Goal: Information Seeking & Learning: Learn about a topic

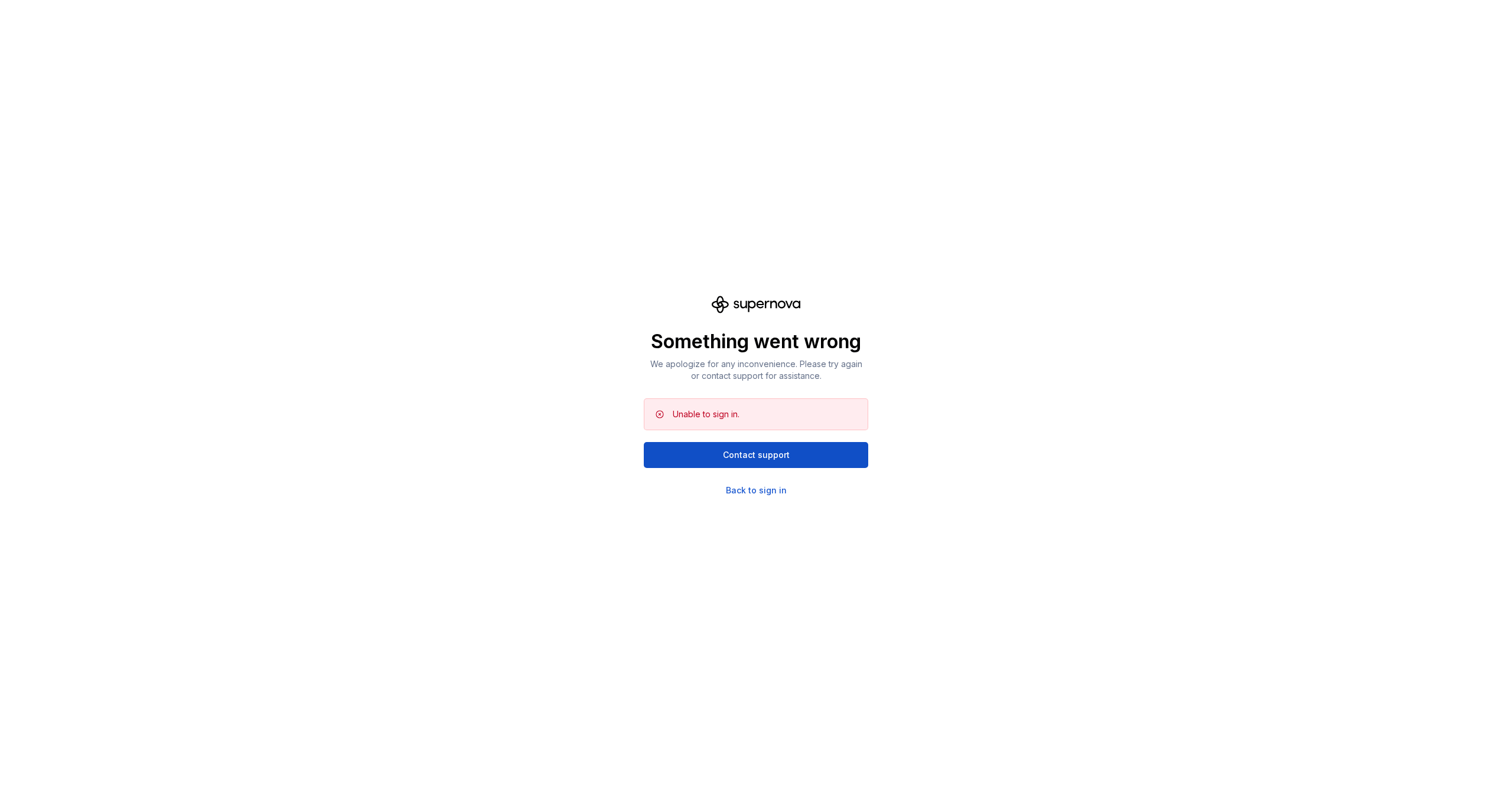
click at [738, 497] on div "Something went wrong We apologize for any inconvenience. Please try again or co…" at bounding box center [756, 396] width 1512 height 792
click at [739, 493] on div "Back to sign in" at bounding box center [756, 491] width 61 height 12
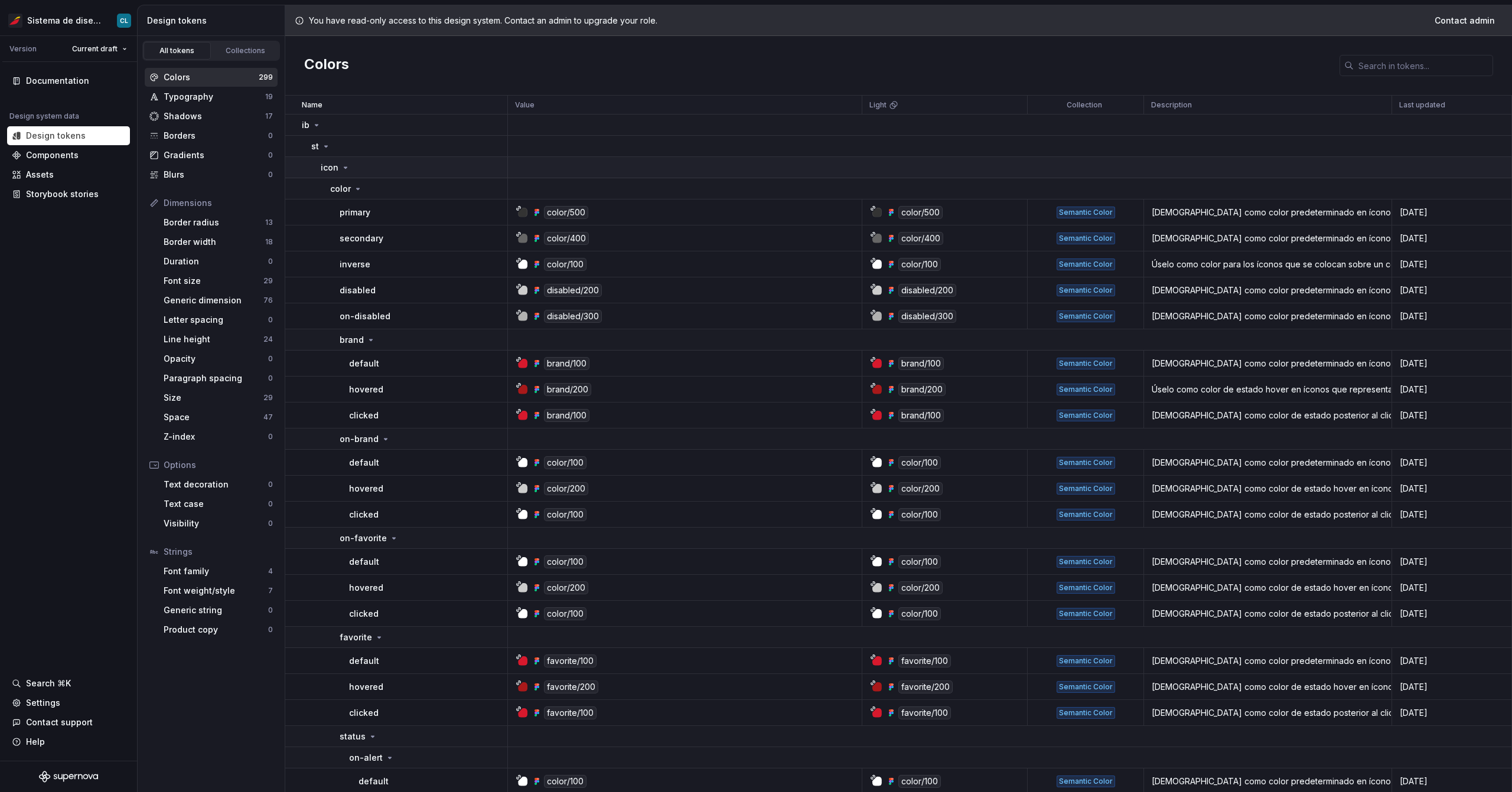
click at [336, 160] on td "icon" at bounding box center [396, 167] width 222 height 21
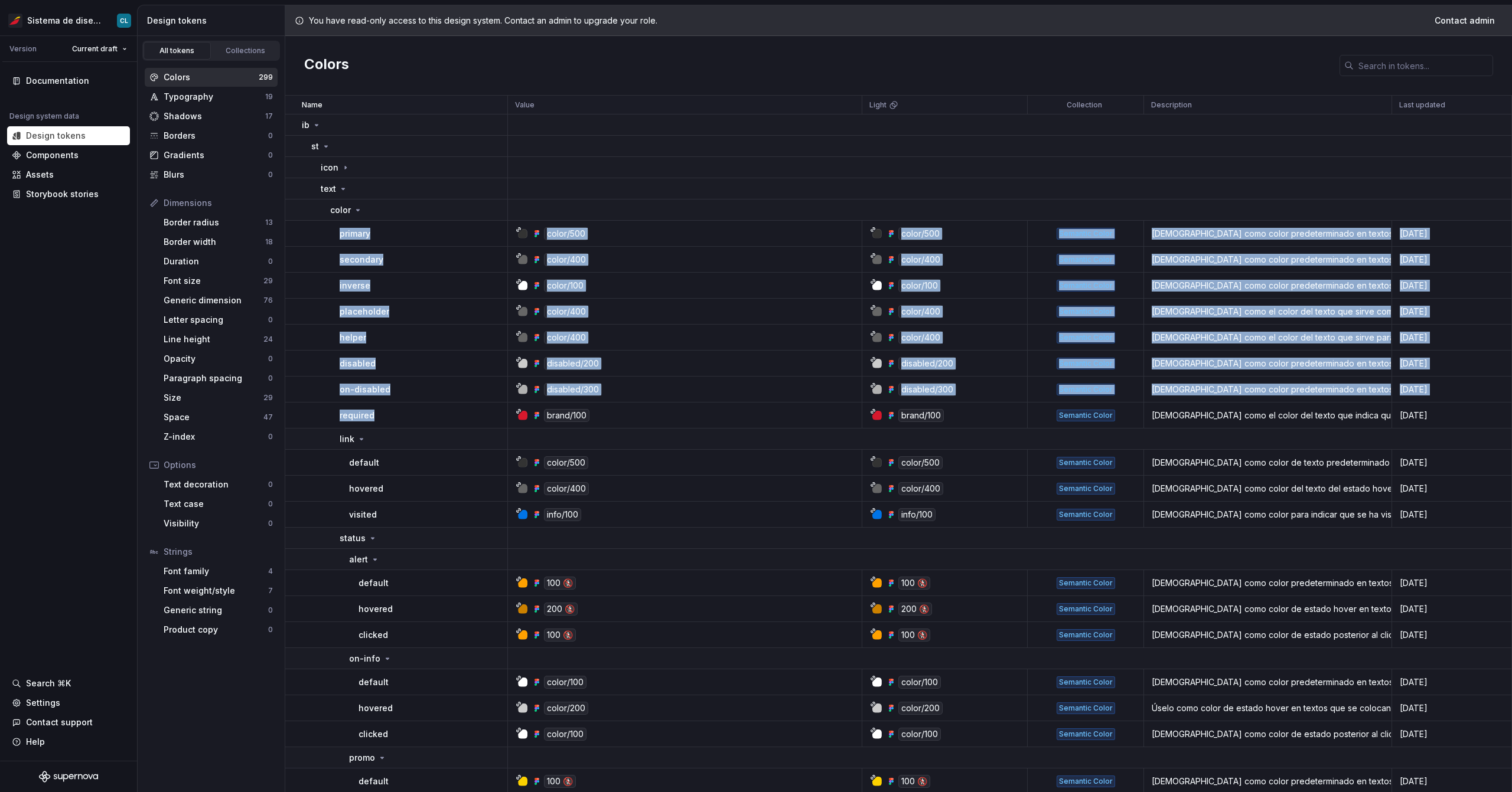
drag, startPoint x: 336, startPoint y: 229, endPoint x: 398, endPoint y: 416, distance: 197.0
click at [398, 416] on div "required" at bounding box center [422, 415] width 167 height 12
drag, startPoint x: 328, startPoint y: 232, endPoint x: 416, endPoint y: 420, distance: 207.6
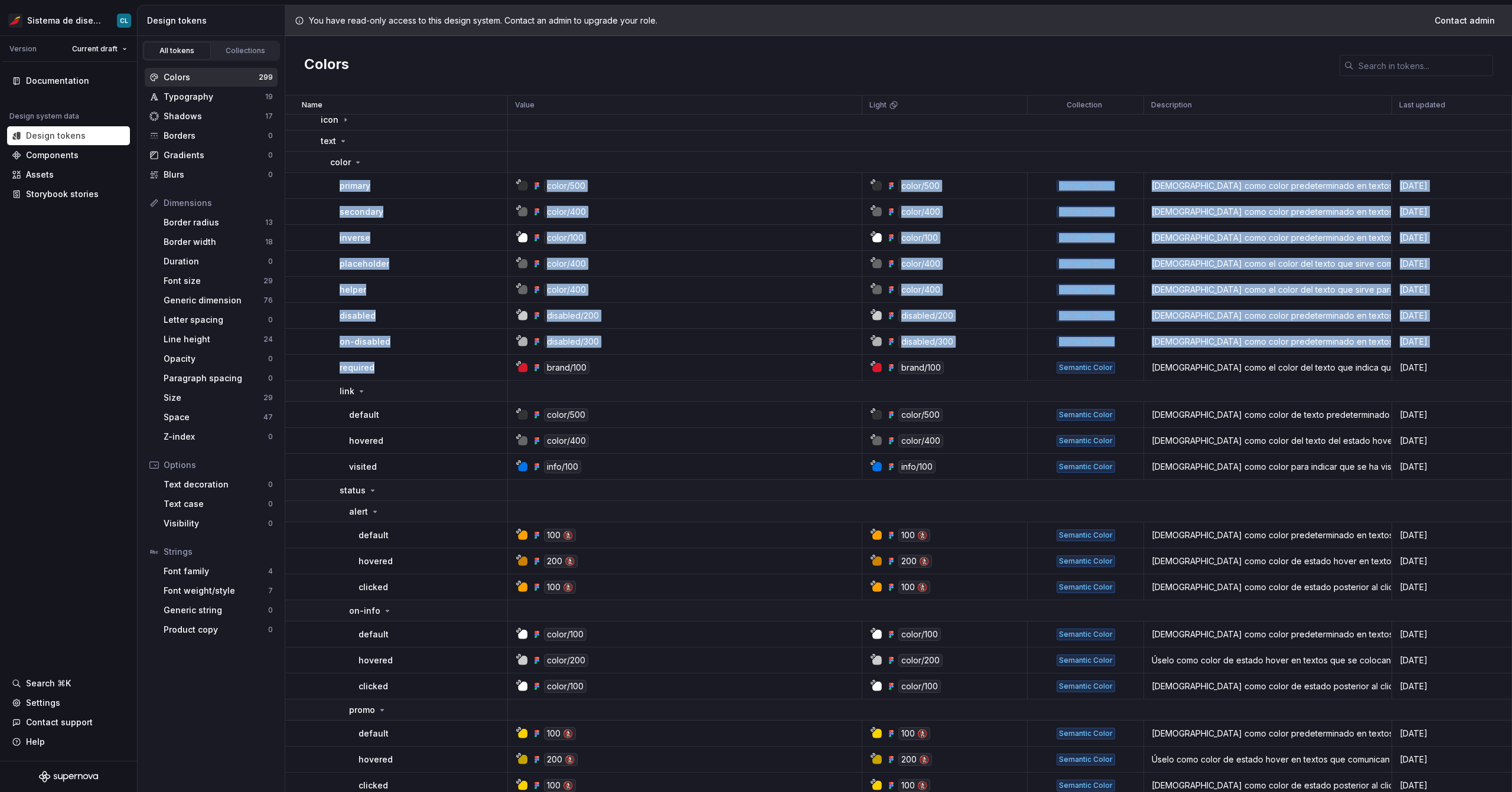
scroll to position [194, 0]
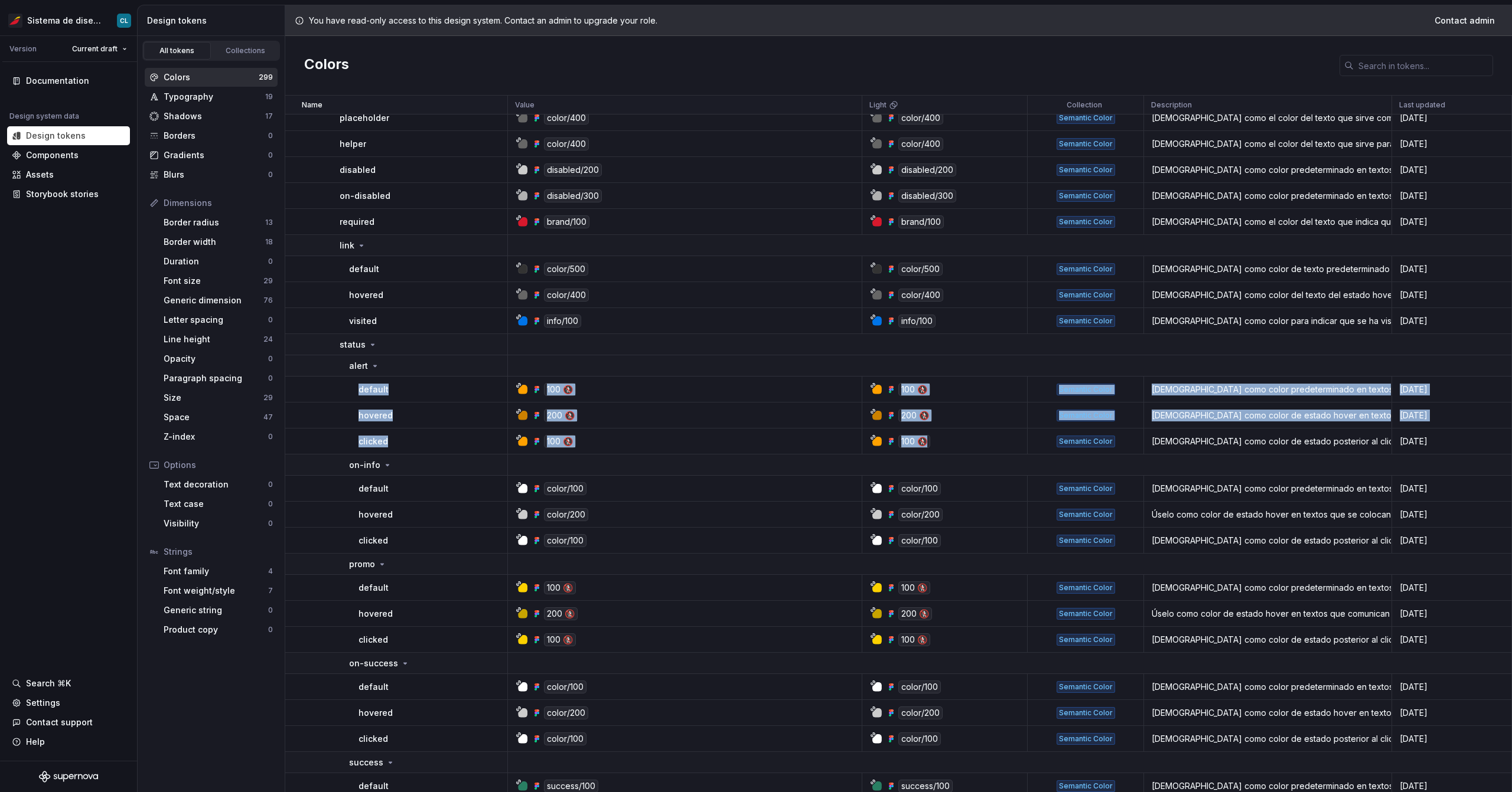
drag, startPoint x: 341, startPoint y: 390, endPoint x: 954, endPoint y: 441, distance: 615.1
click at [954, 441] on div "100 🚷" at bounding box center [948, 441] width 156 height 13
drag, startPoint x: 954, startPoint y: 441, endPoint x: 385, endPoint y: 384, distance: 571.8
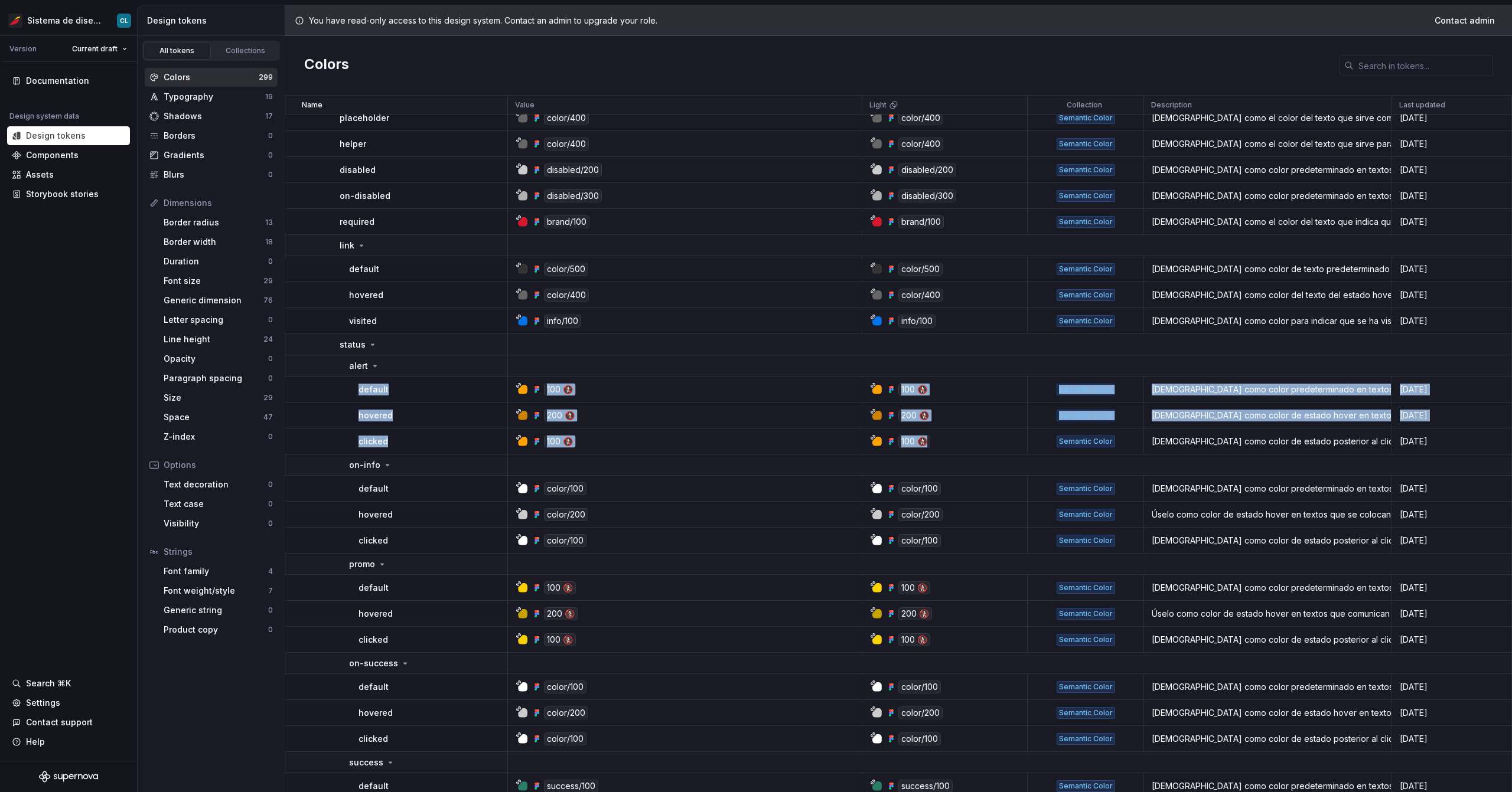
click at [761, 393] on div "100 🚷" at bounding box center [688, 389] width 345 height 13
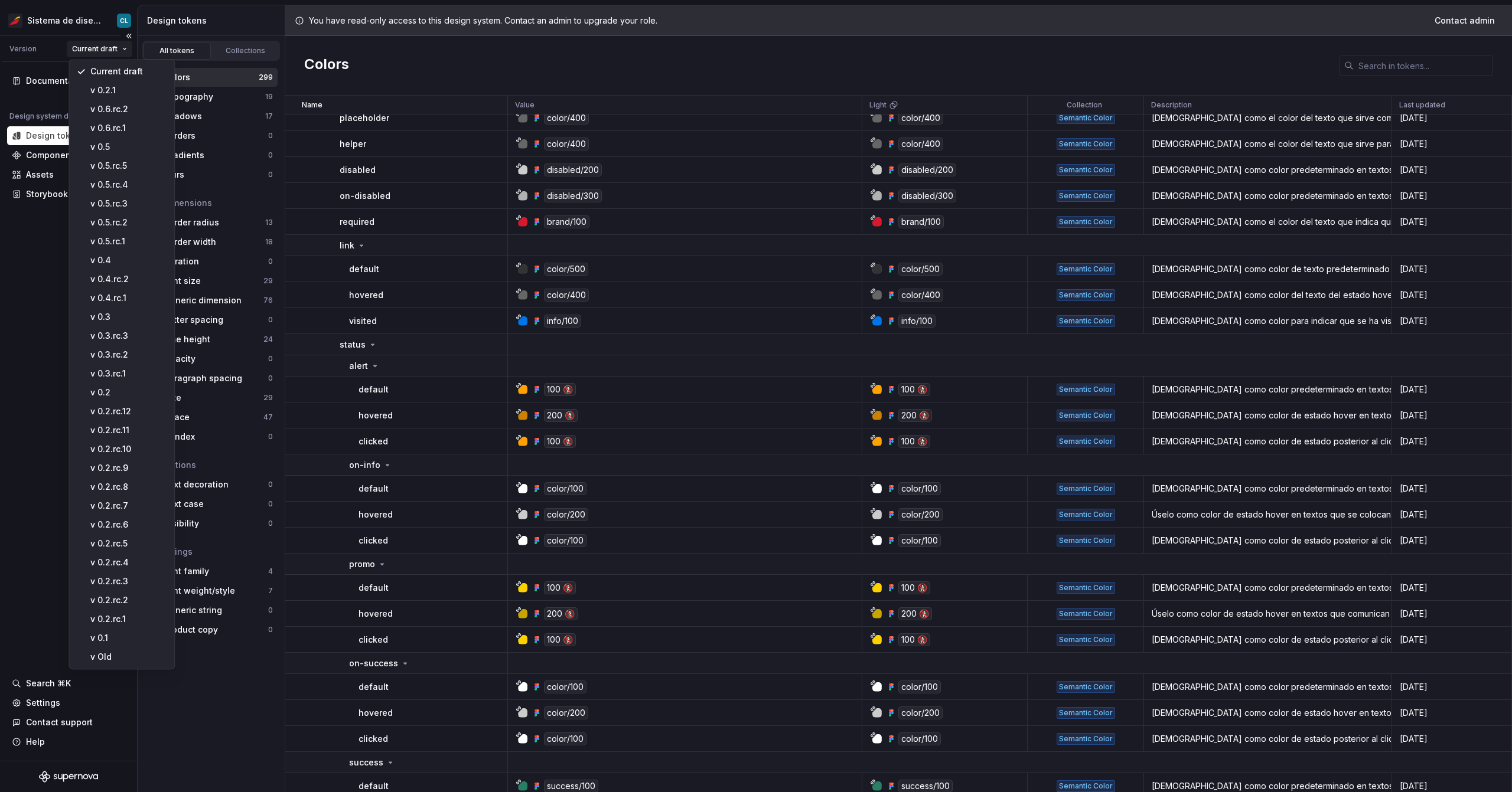
click at [101, 45] on html "Sistema de diseño Iberia CL Version Current draft Documentation Design system d…" at bounding box center [756, 396] width 1512 height 792
click at [125, 107] on div "v 0.6.rc.2" at bounding box center [128, 109] width 76 height 12
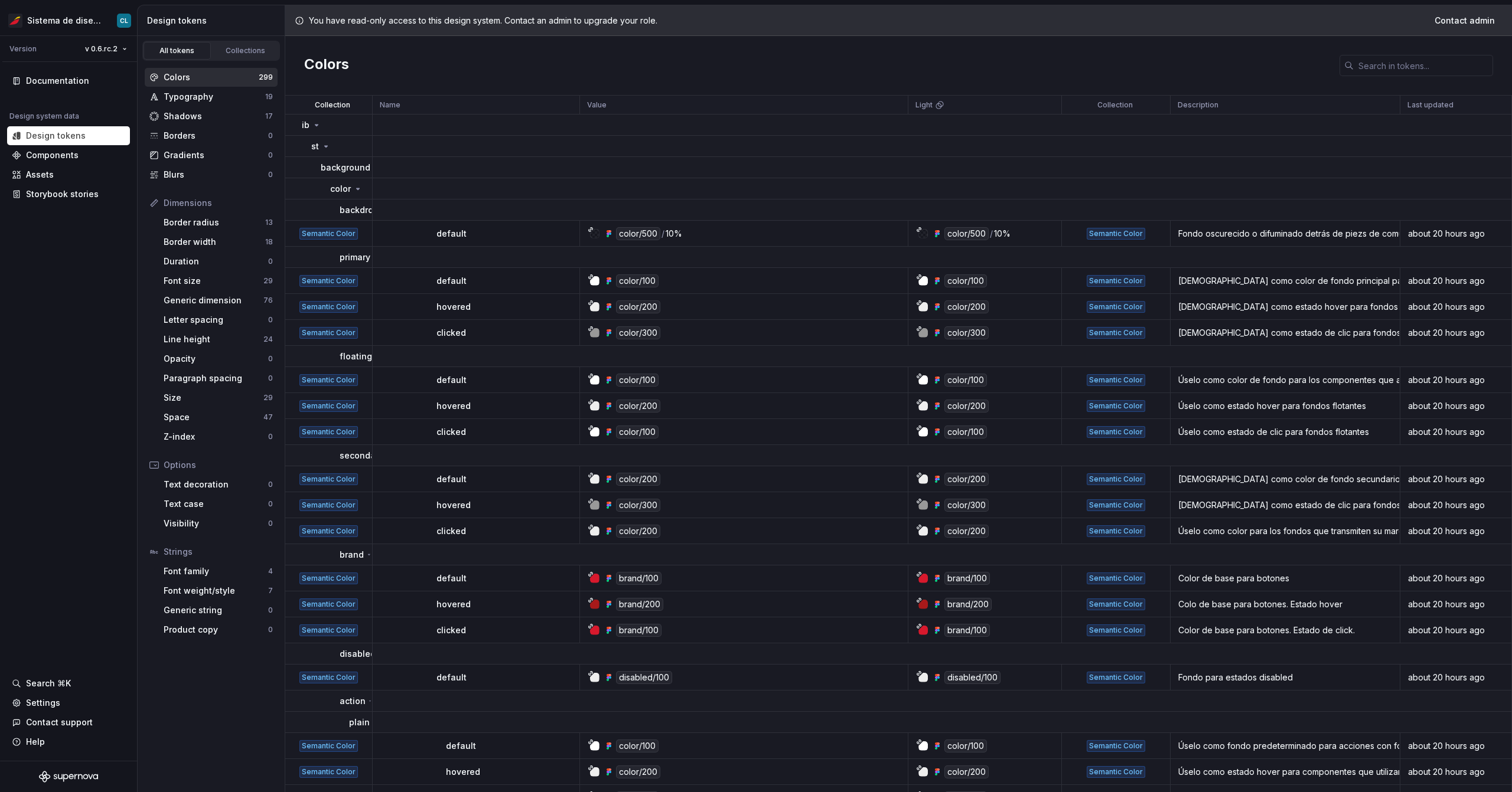
scroll to position [6, 0]
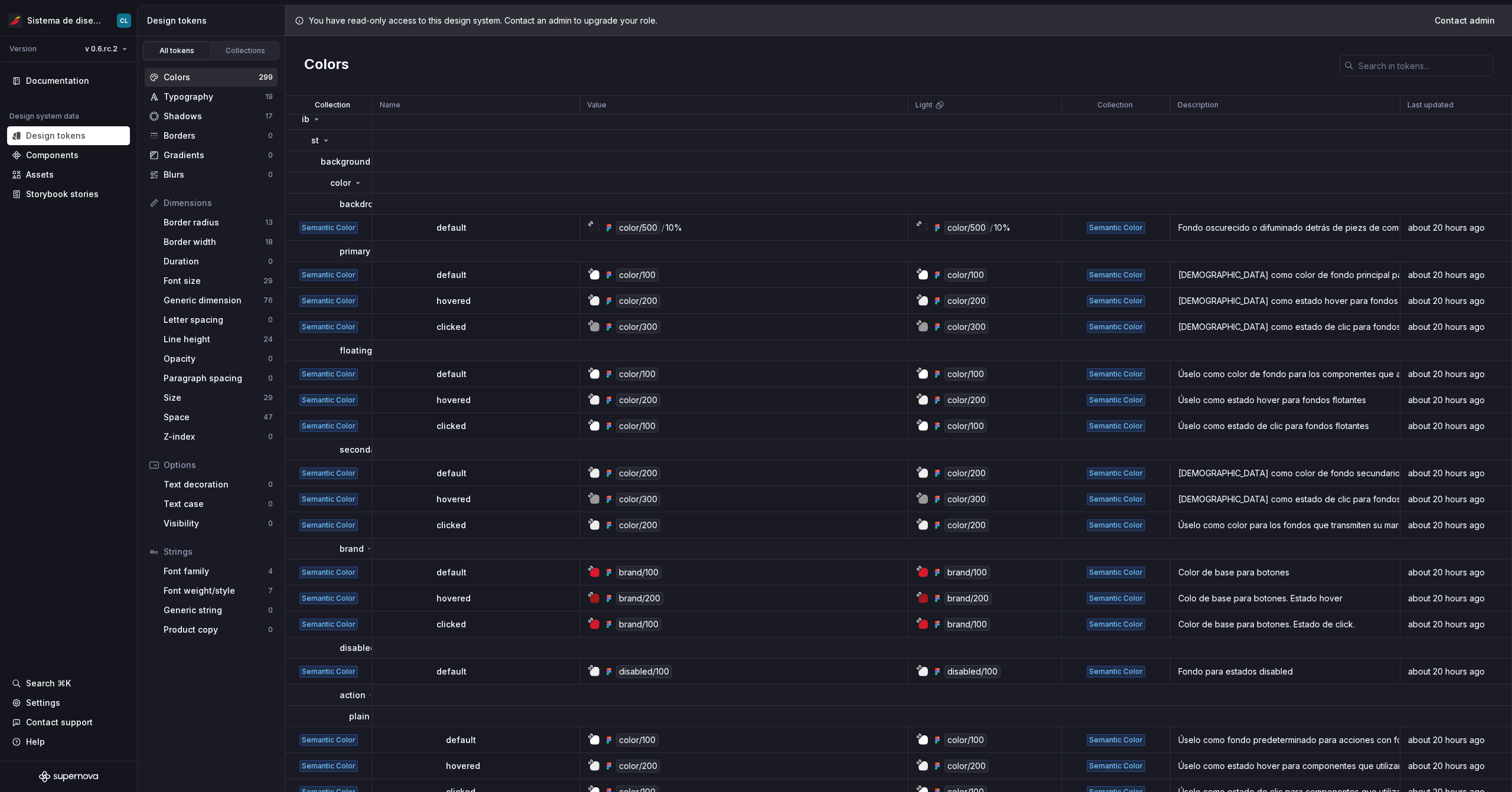
drag, startPoint x: 373, startPoint y: 270, endPoint x: 391, endPoint y: 269, distance: 18.0
click at [391, 269] on td "default" at bounding box center [476, 275] width 207 height 26
click at [352, 182] on div "color" at bounding box center [346, 183] width 33 height 12
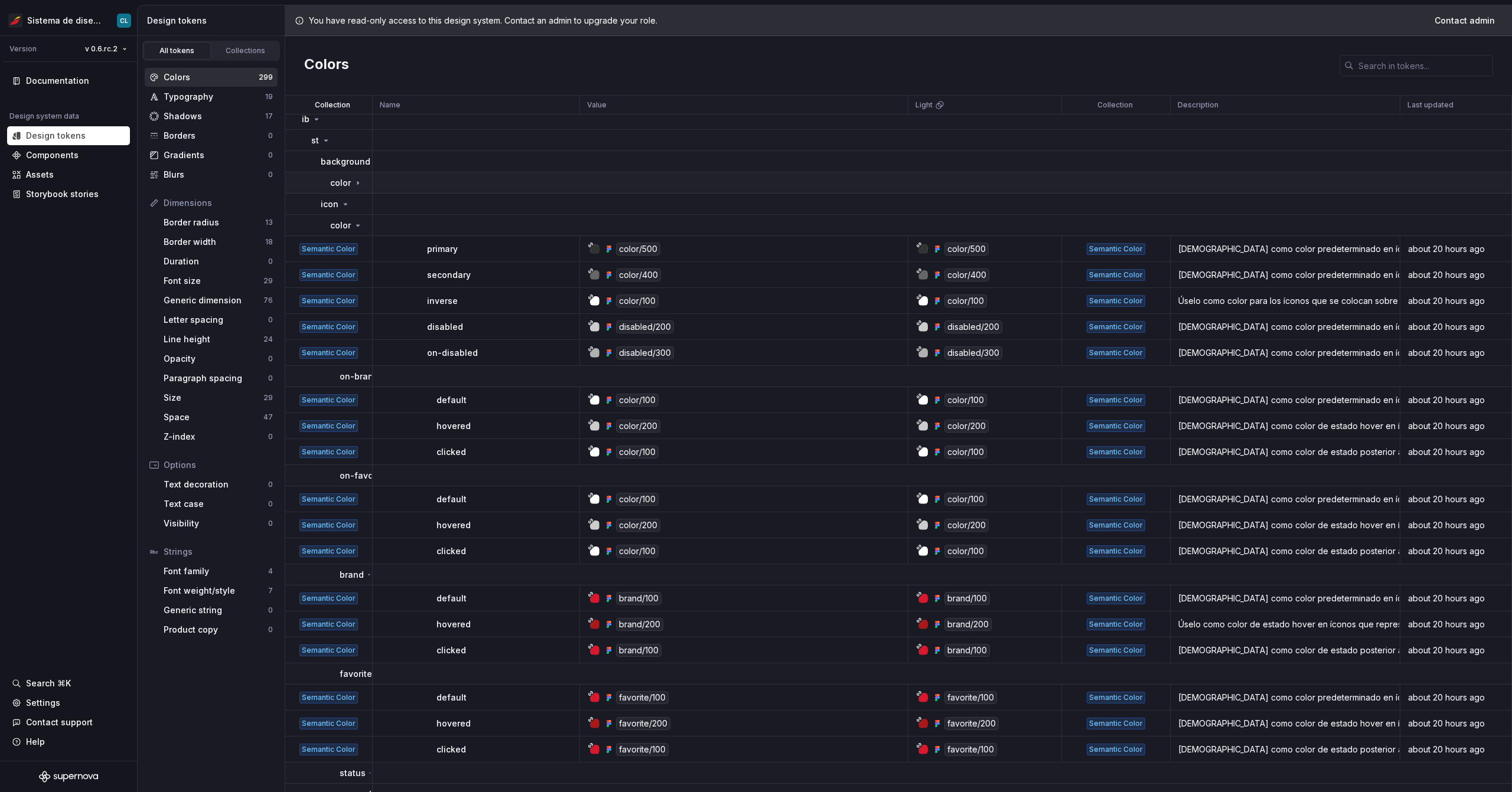
click at [353, 181] on icon at bounding box center [357, 183] width 9 height 9
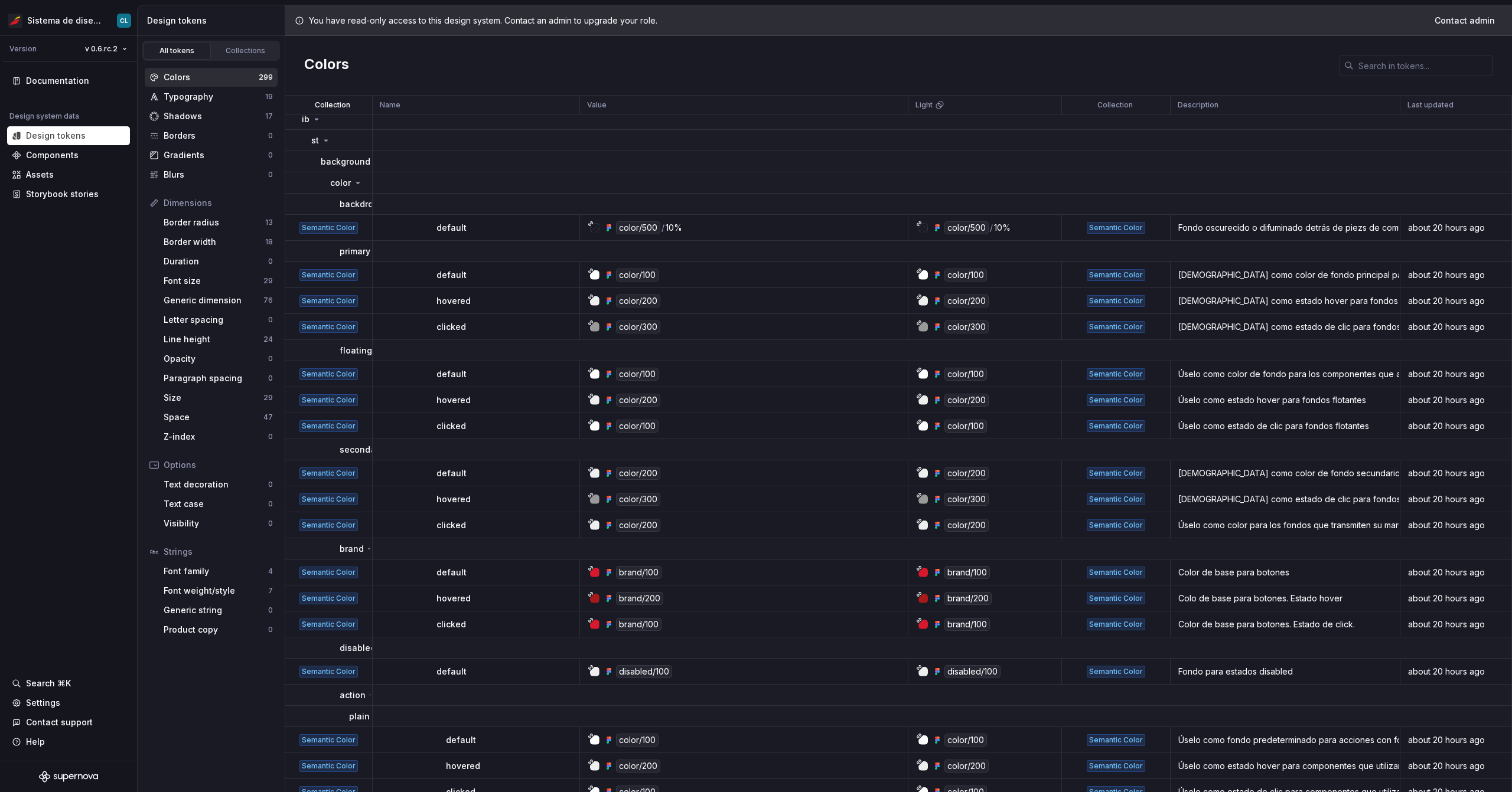
scroll to position [122, 0]
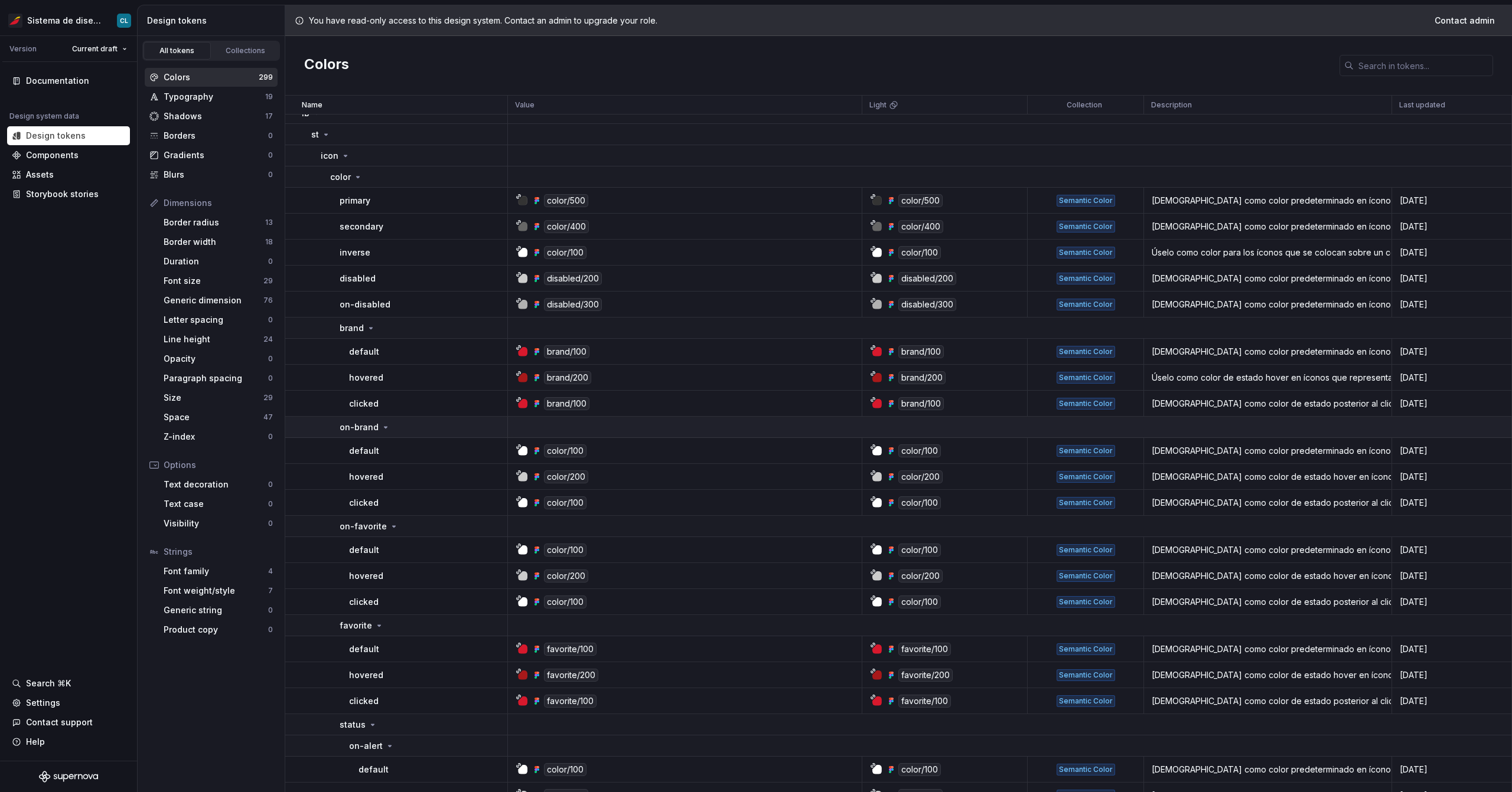
scroll to position [125, 0]
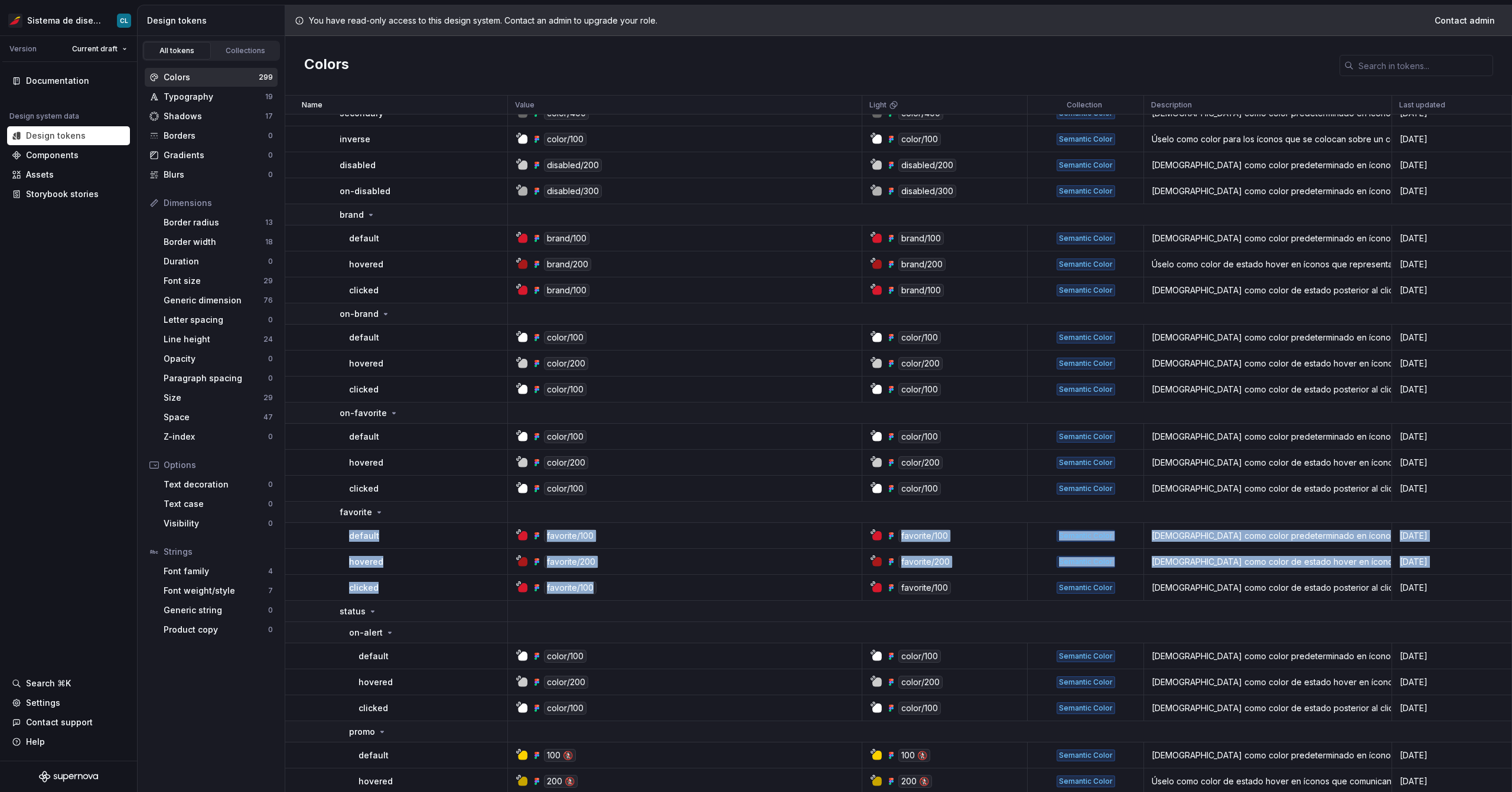
drag, startPoint x: 660, startPoint y: 596, endPoint x: 332, endPoint y: 535, distance: 333.6
